Goal: Information Seeking & Learning: Learn about a topic

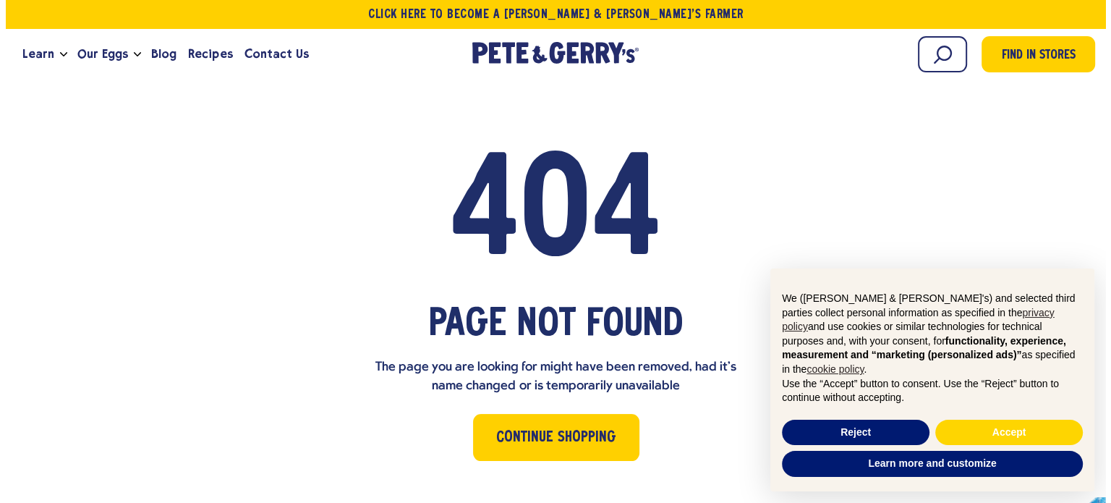
scroll to position [164, 0]
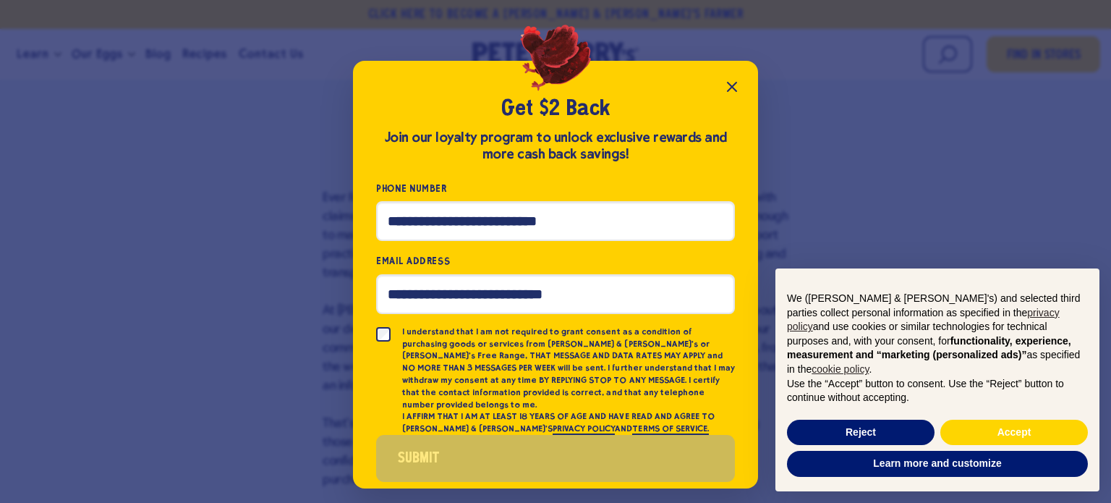
scroll to position [3, 0]
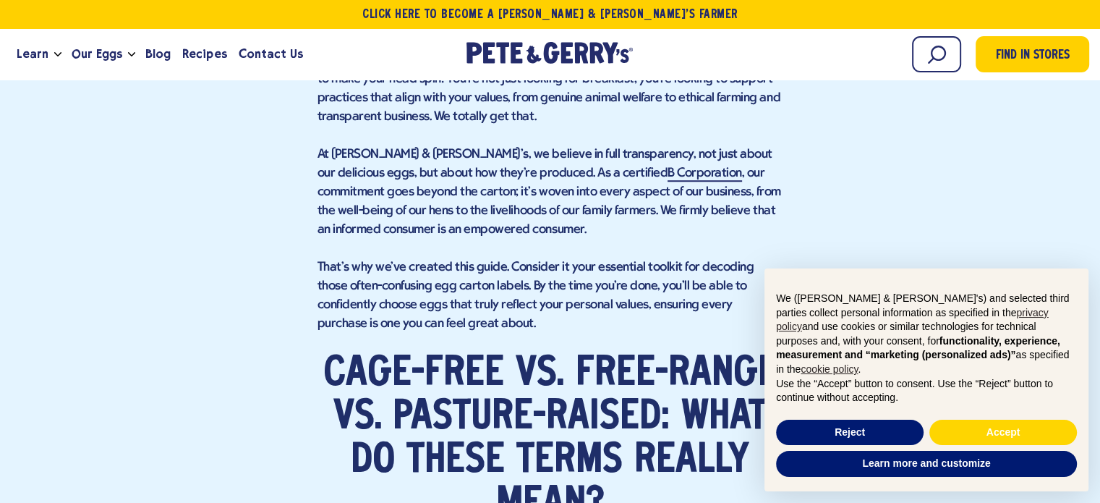
scroll to position [1092, 0]
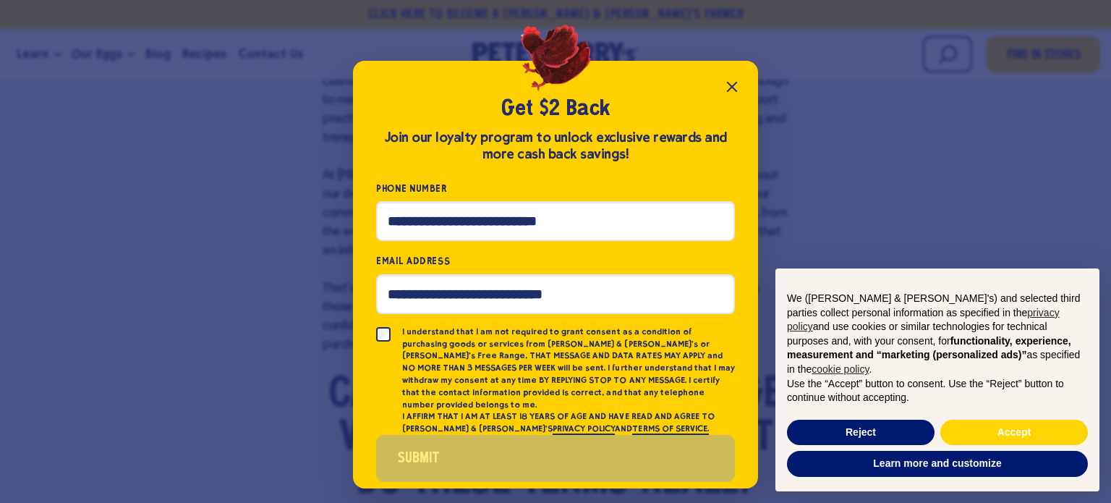
click at [729, 84] on icon "Close popup" at bounding box center [731, 86] width 9 height 9
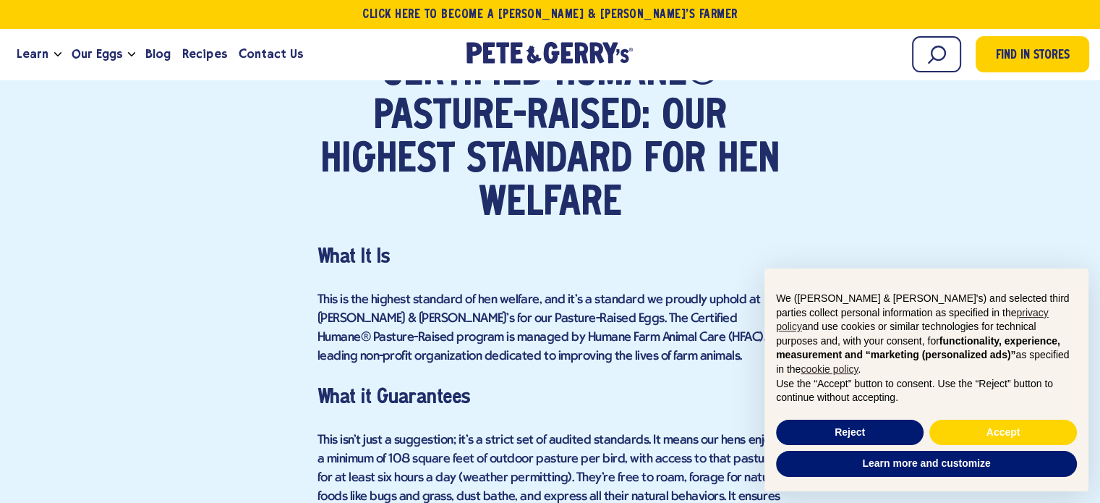
scroll to position [5031, 0]
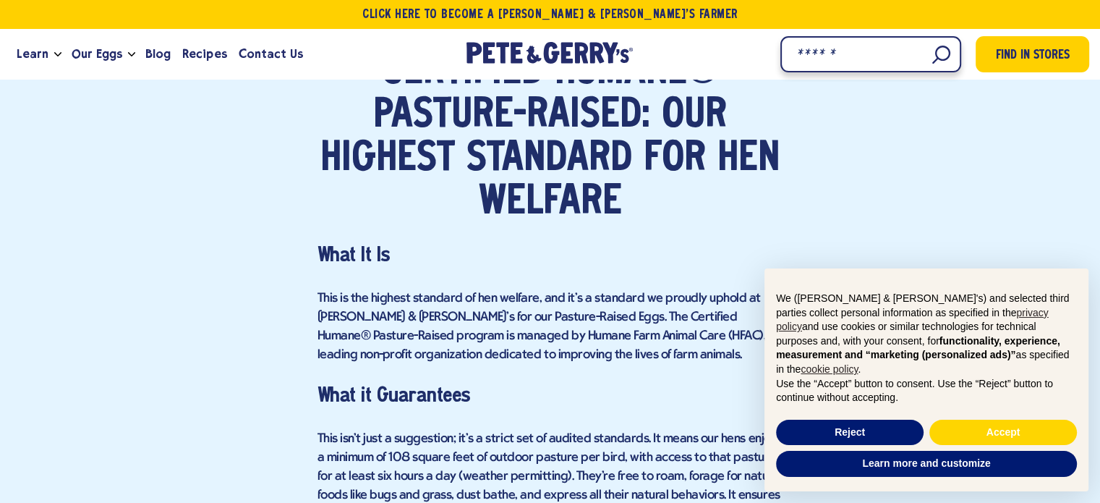
click at [943, 43] on input "Search" at bounding box center [870, 54] width 181 height 36
click at [927, 63] on input "Search" at bounding box center [870, 54] width 181 height 36
type input "********"
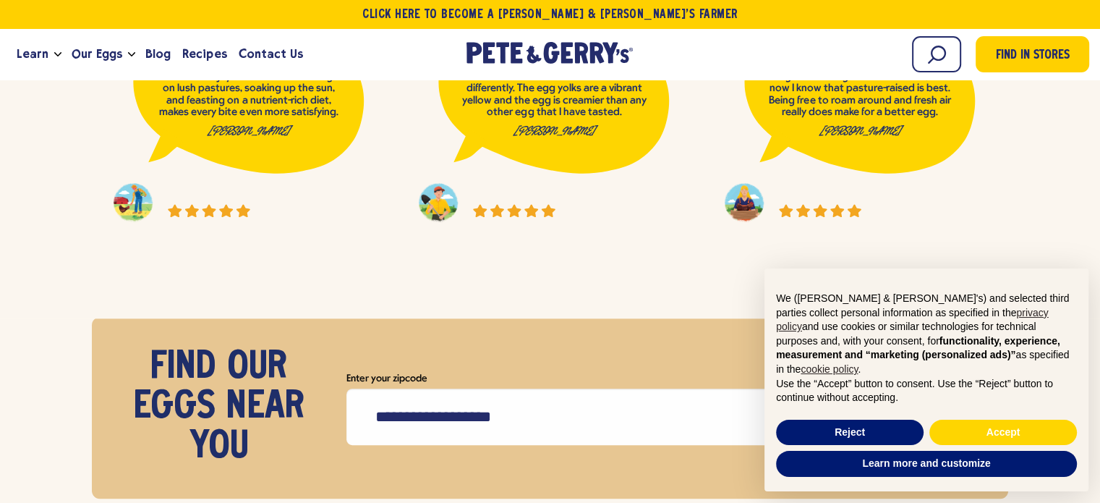
scroll to position [6042, 0]
